Goal: Navigation & Orientation: Find specific page/section

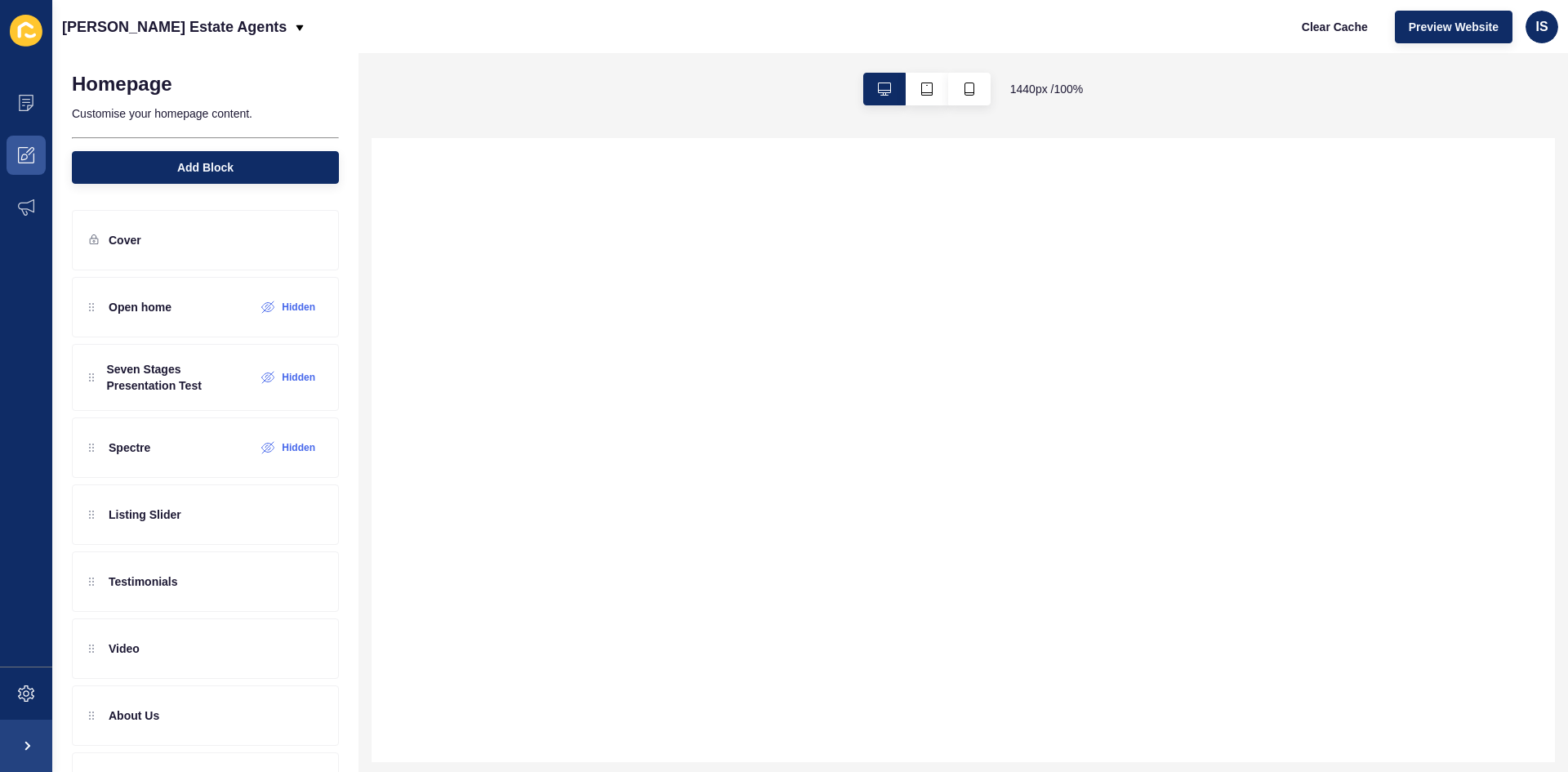
select select
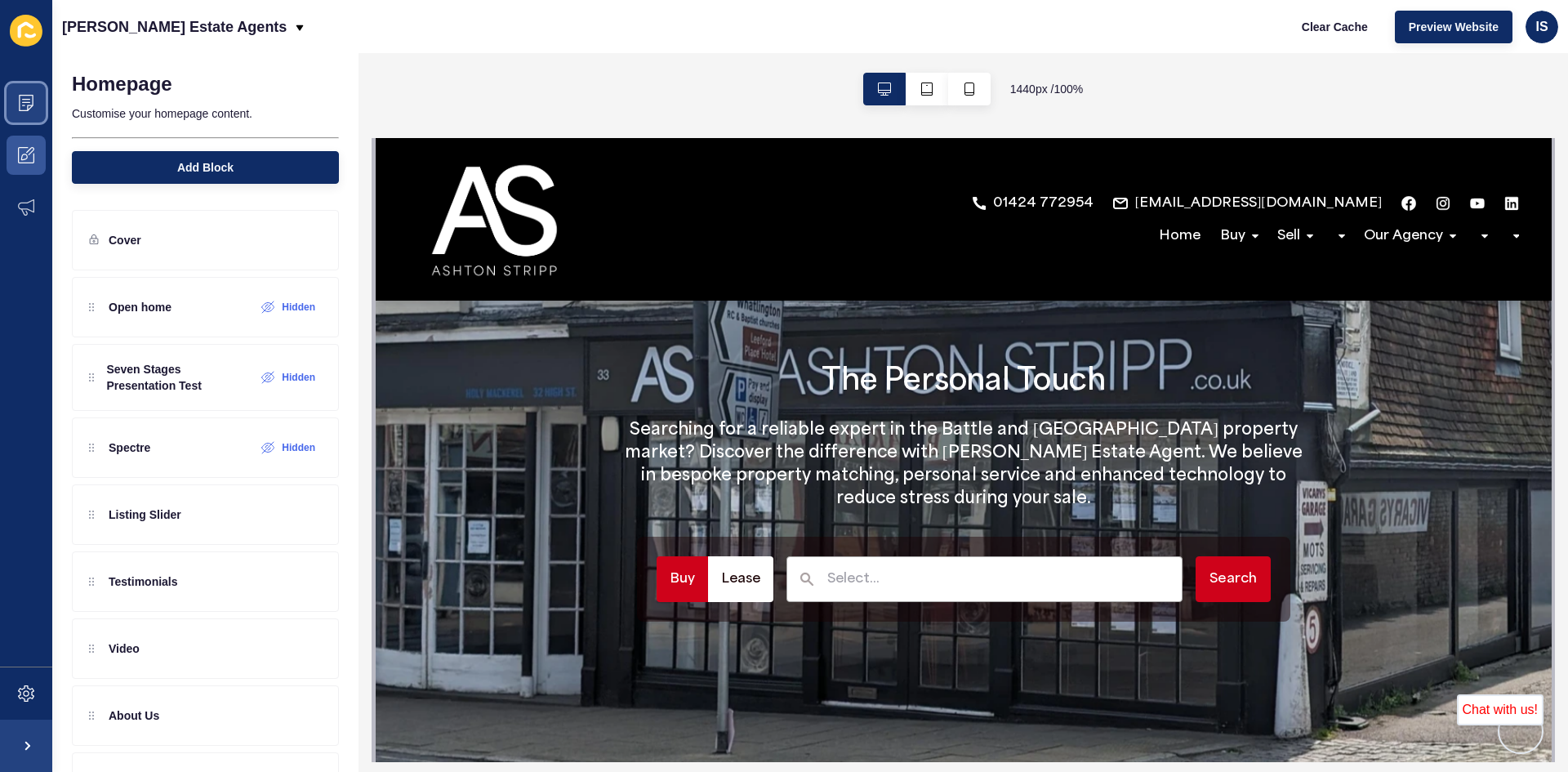
click at [21, 106] on icon at bounding box center [26, 103] width 16 height 16
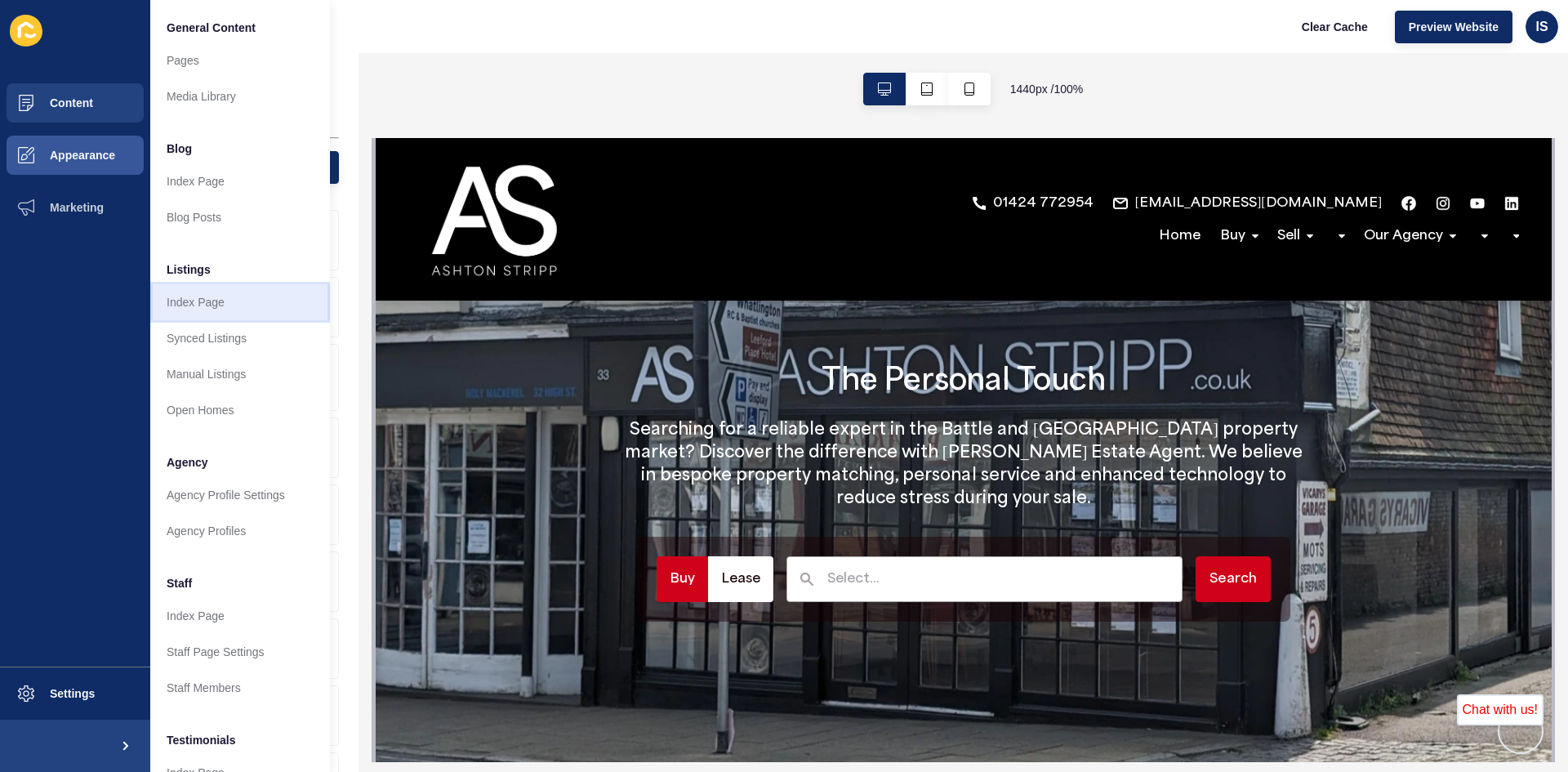
click at [224, 306] on link "Index Page" at bounding box center [240, 302] width 180 height 36
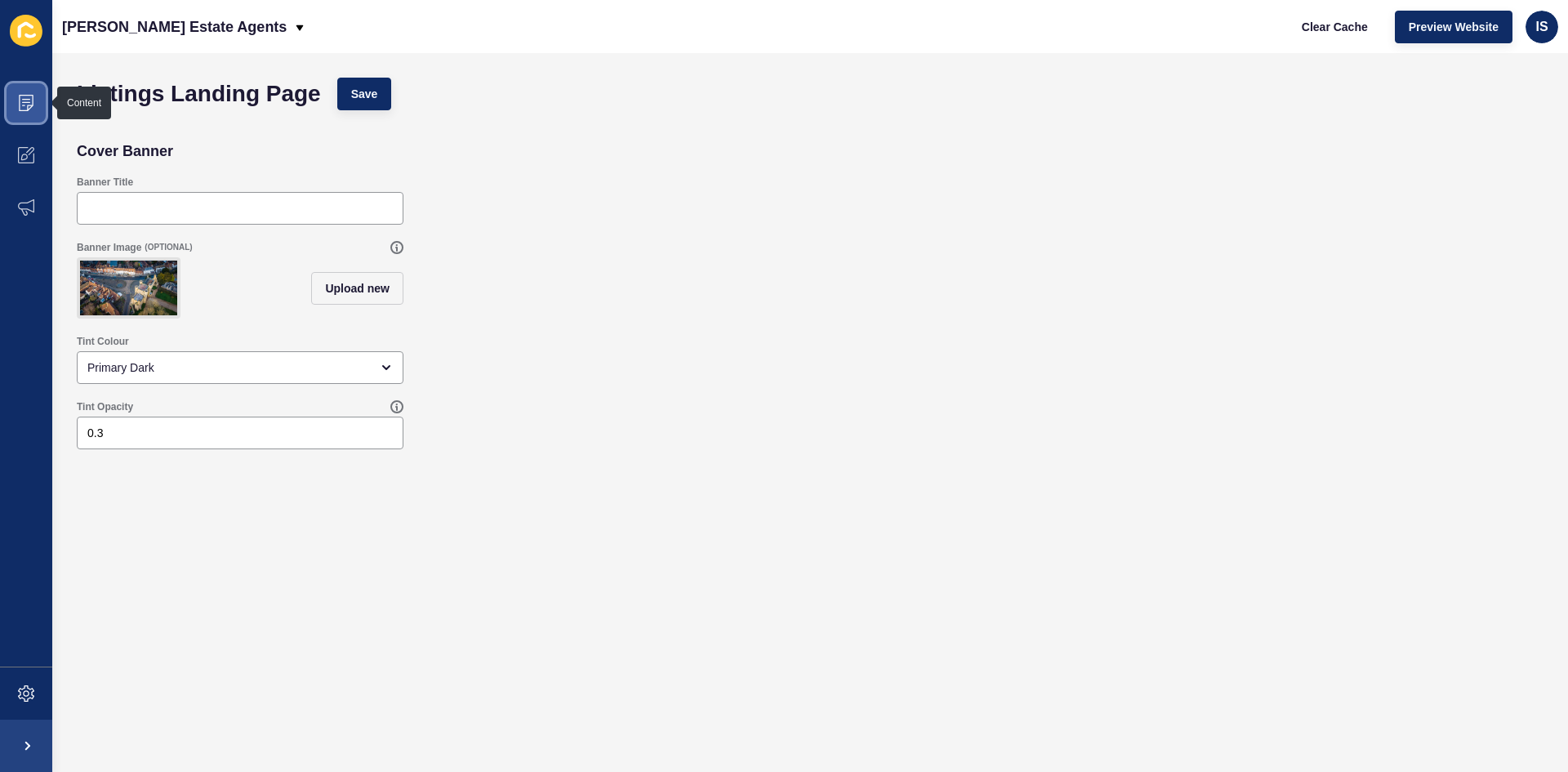
click at [22, 102] on icon at bounding box center [26, 103] width 16 height 16
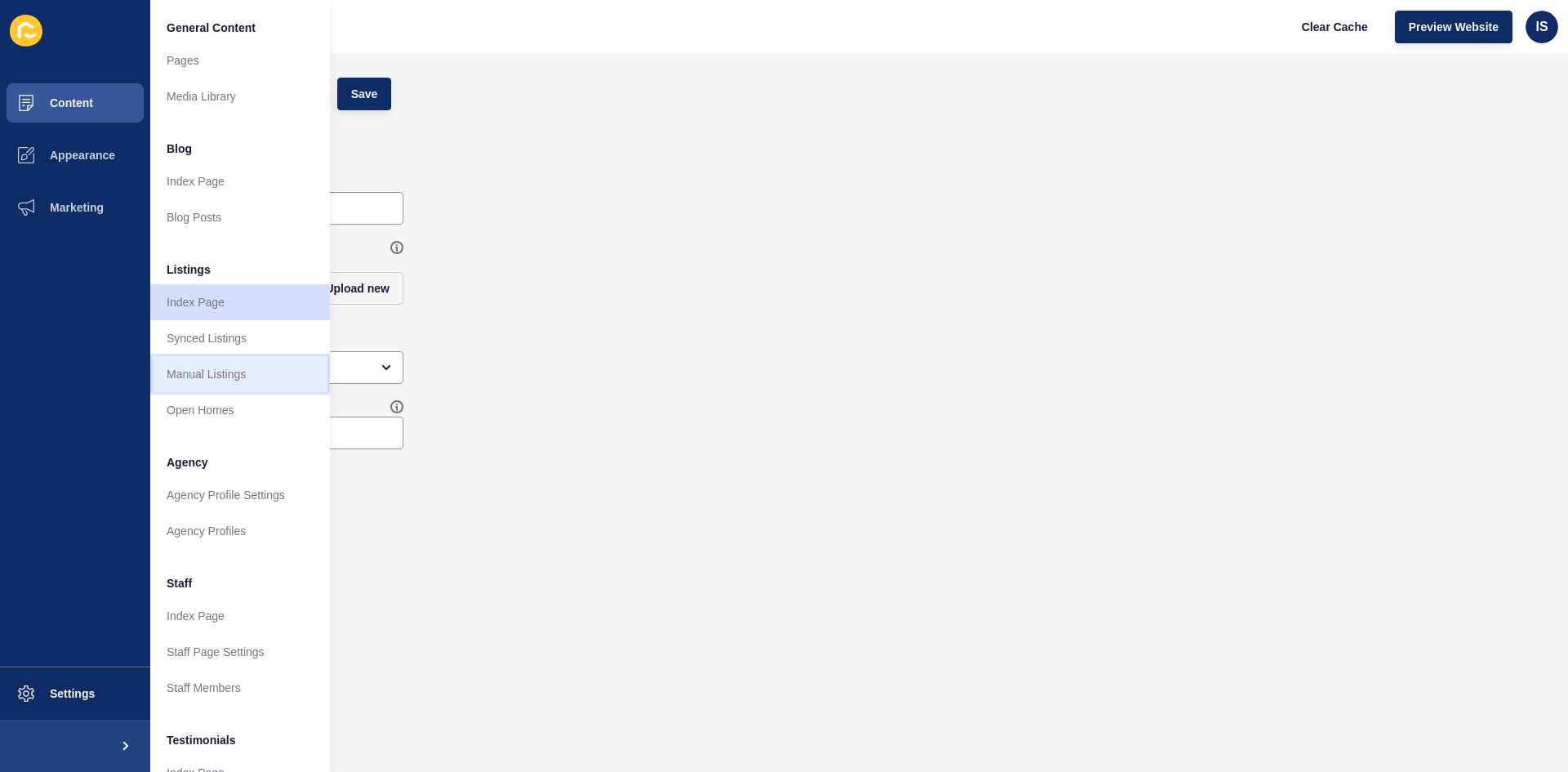
click at [227, 377] on link "Manual Listings" at bounding box center [240, 374] width 180 height 36
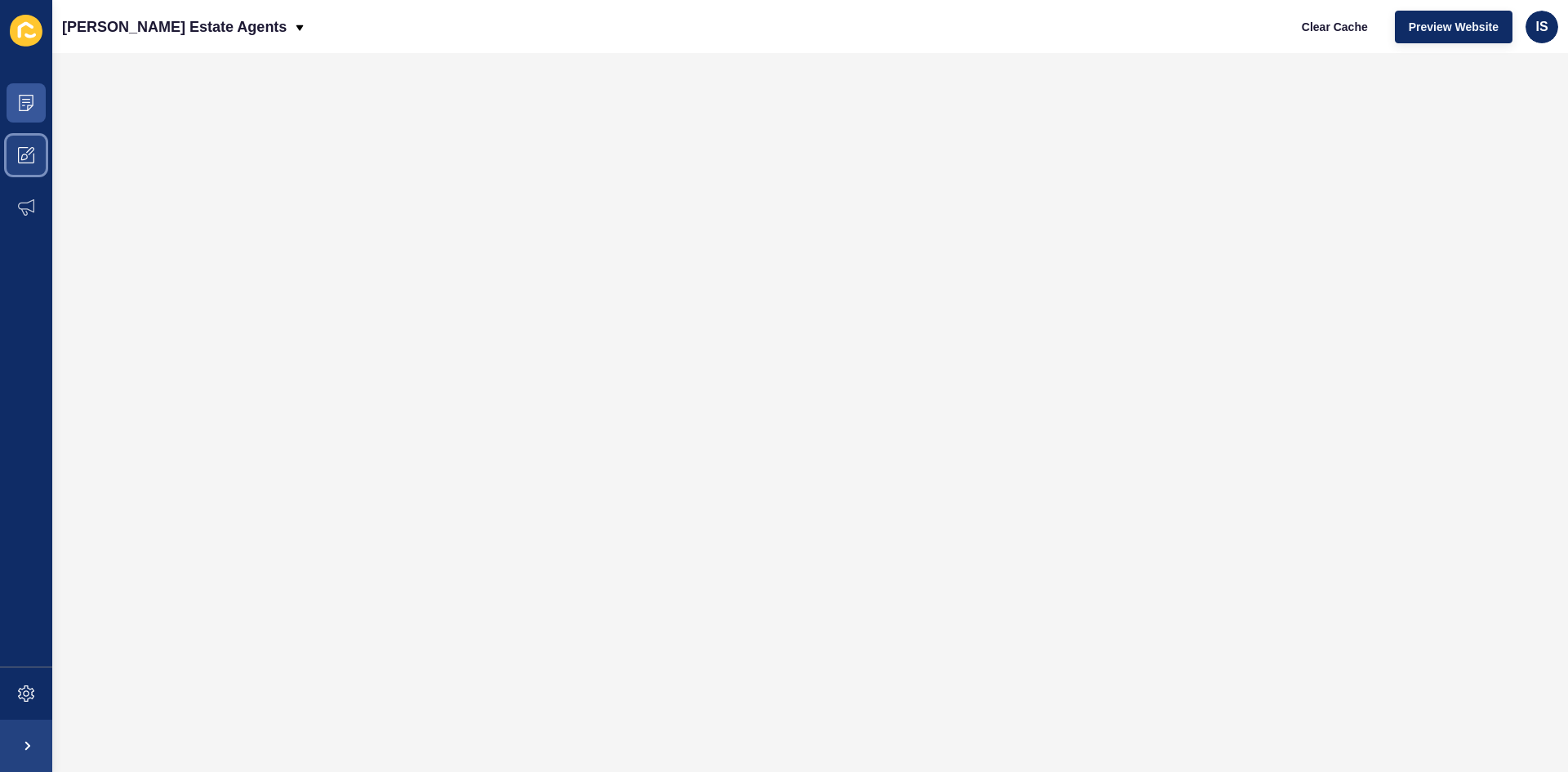
click at [9, 164] on span at bounding box center [26, 155] width 53 height 53
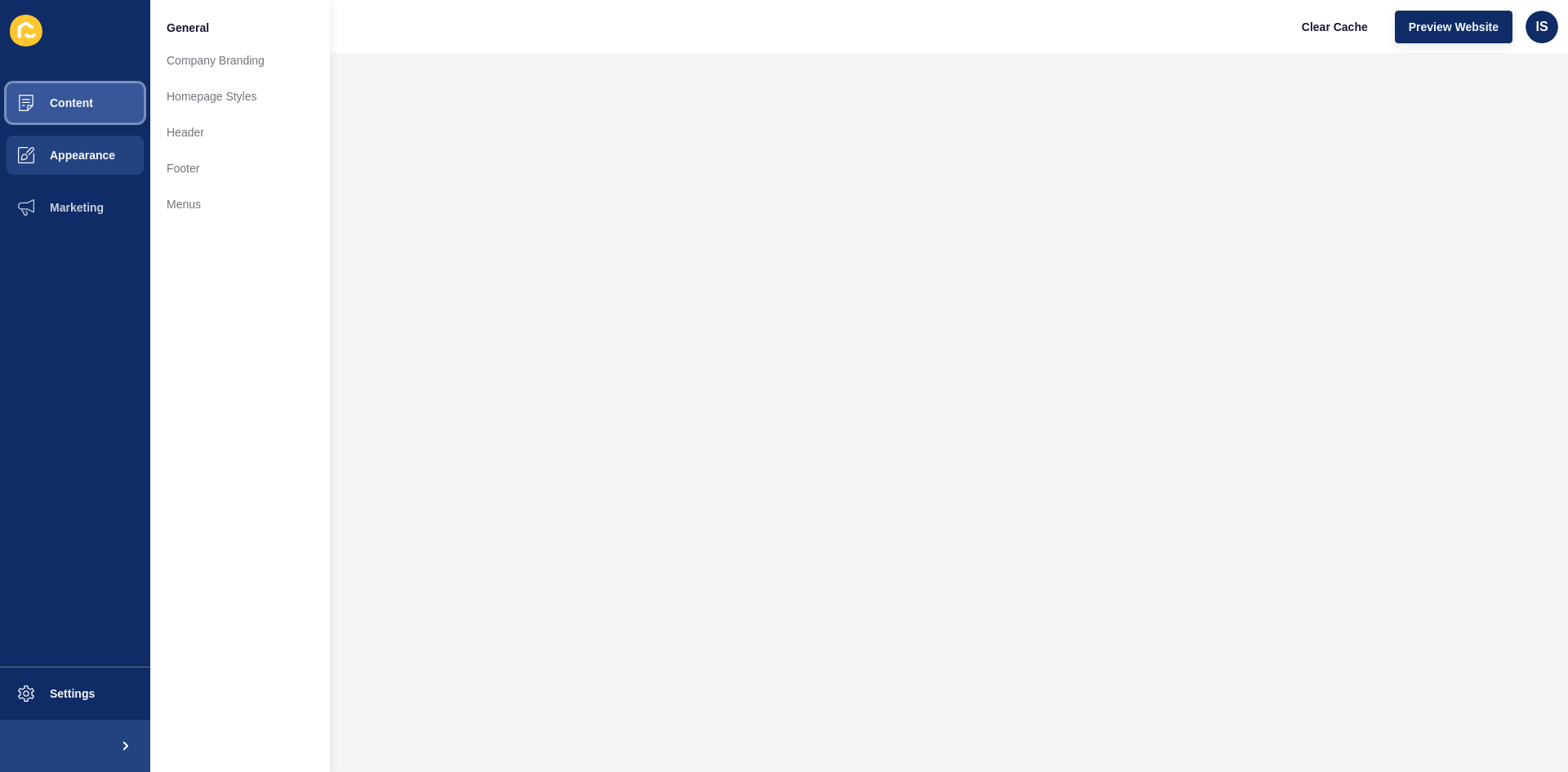
click at [71, 100] on span "Content" at bounding box center [45, 103] width 96 height 13
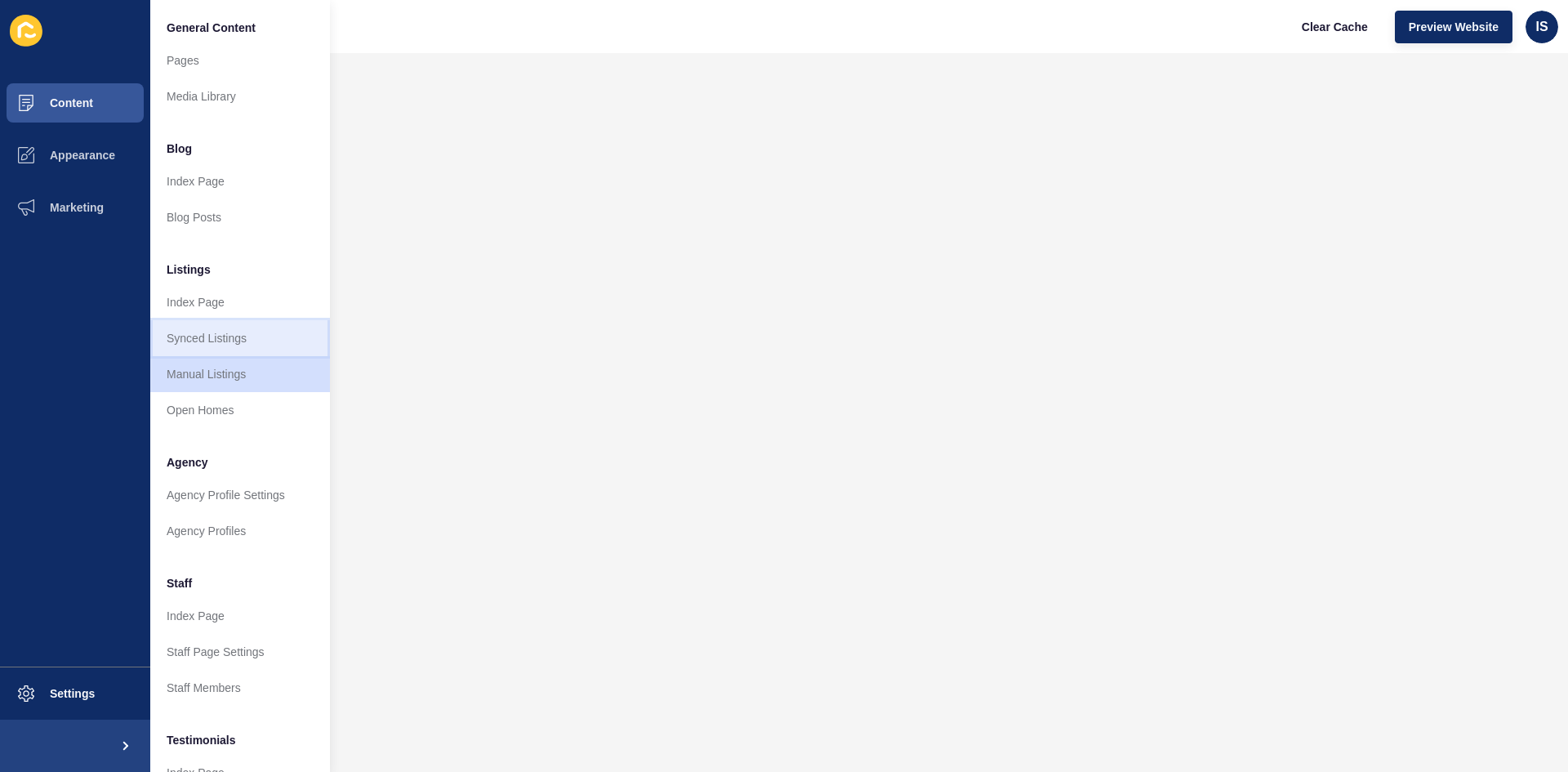
click at [222, 335] on link "Synced Listings" at bounding box center [240, 339] width 180 height 36
